Goal: Information Seeking & Learning: Learn about a topic

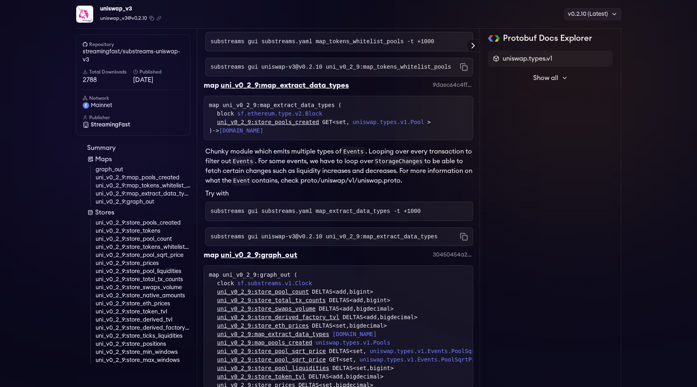
scroll to position [36, 0]
click at [155, 362] on link "uni_v0_2_9:store_max_windows" at bounding box center [143, 361] width 95 height 8
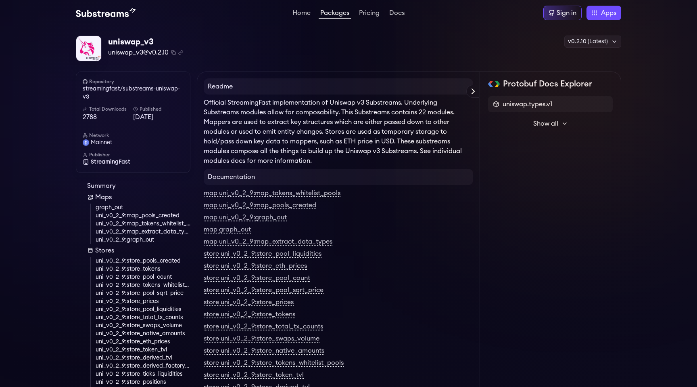
click at [94, 196] on link "Maps" at bounding box center [138, 197] width 103 height 10
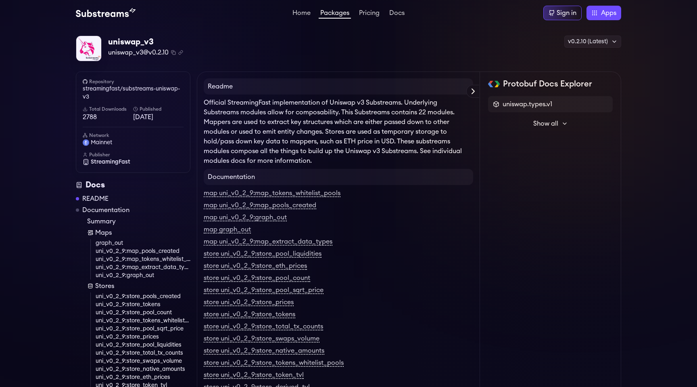
click at [330, 13] on link "Packages" at bounding box center [335, 14] width 32 height 9
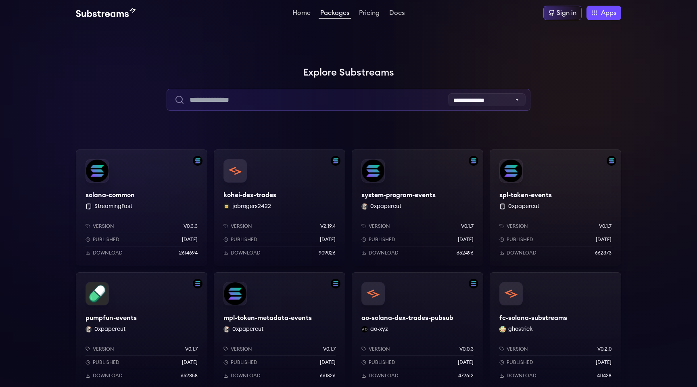
click at [317, 100] on input "text" at bounding box center [349, 100] width 364 height 22
type input "*****"
type input "*"
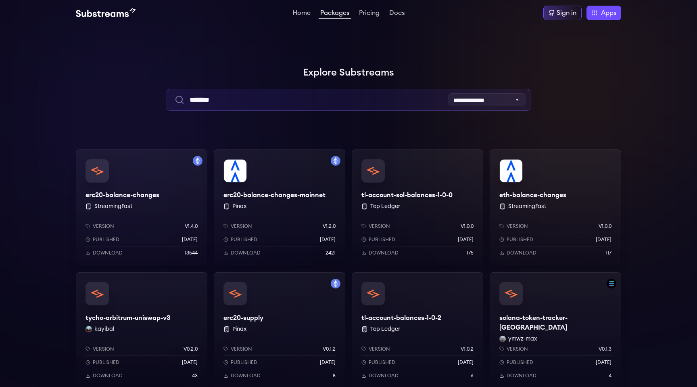
type input "*******"
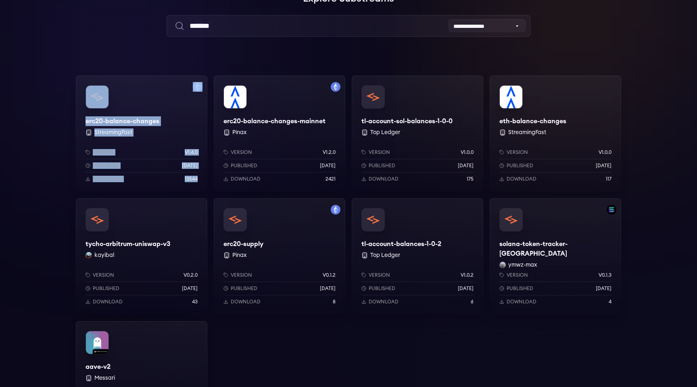
scroll to position [46, 0]
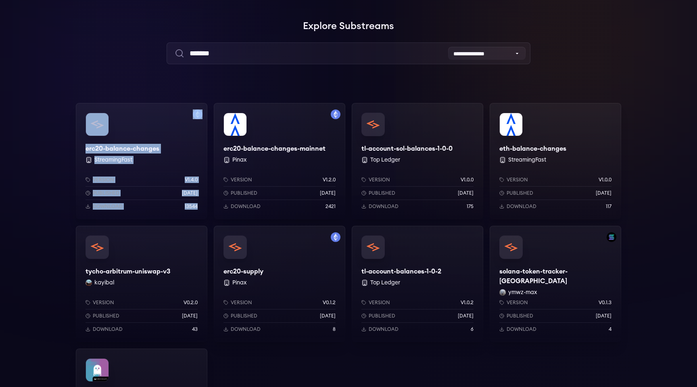
click at [295, 144] on div "erc20-balance-changes-mainnet Pinax Version v1.2.0 Published 1 years ago Downlo…" at bounding box center [280, 161] width 132 height 116
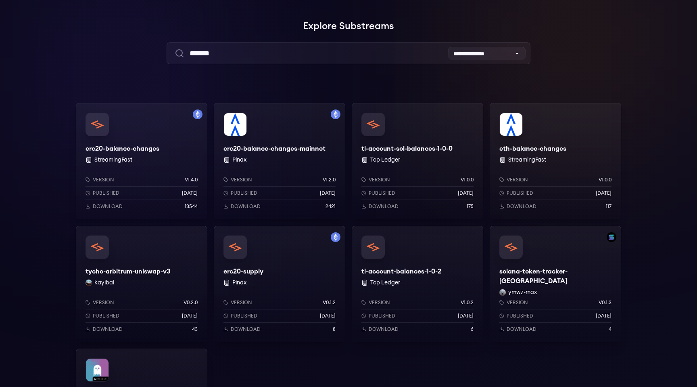
click at [131, 149] on div "erc20-balance-changes StreamingFast Version v1.4.0 Published 7 months ago Downl…" at bounding box center [142, 161] width 132 height 116
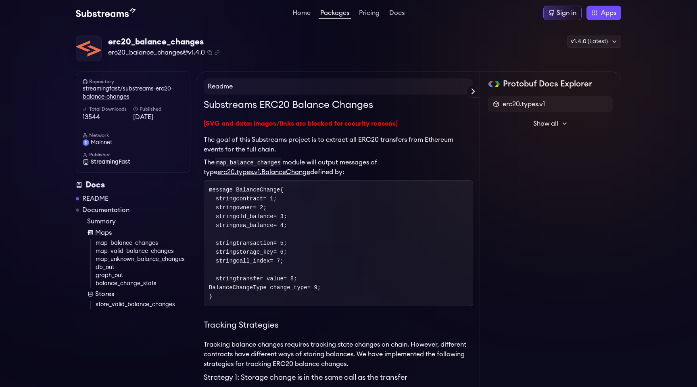
click at [106, 98] on link "streamingfast/substreams-erc20-balance-changes" at bounding box center [133, 93] width 101 height 16
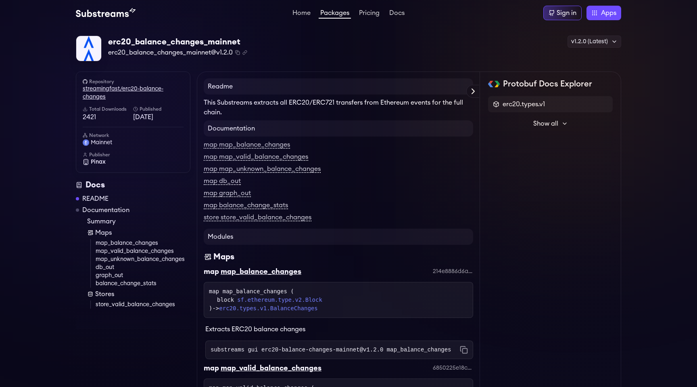
click at [126, 92] on link "streamingfast/erc20-balance-changes" at bounding box center [133, 93] width 101 height 16
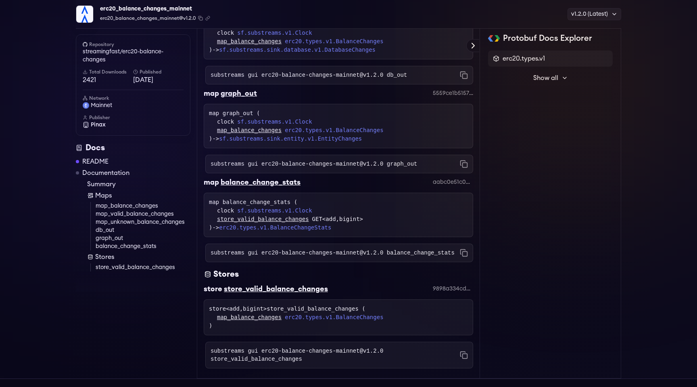
scroll to position [603, 0]
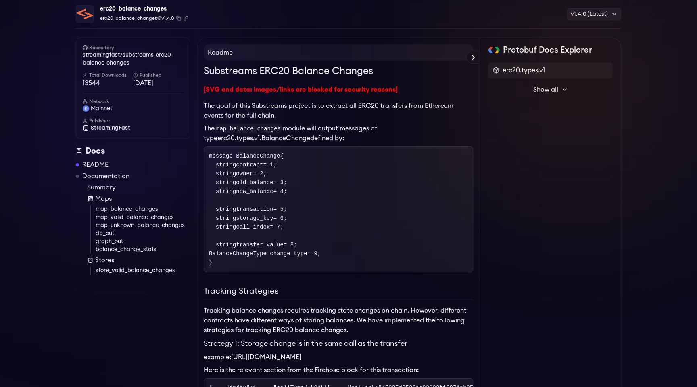
scroll to position [35, 0]
